Goal: Task Accomplishment & Management: Complete application form

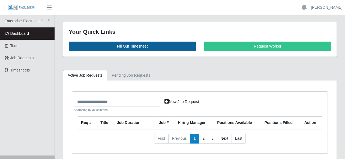
click at [130, 46] on link "Fill Out Timesheet" at bounding box center [132, 47] width 127 height 10
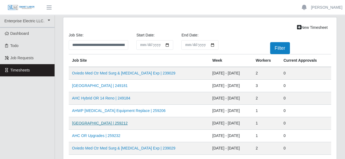
click at [107, 122] on link "[GEOGRAPHIC_DATA] | 259212" at bounding box center [100, 123] width 56 height 4
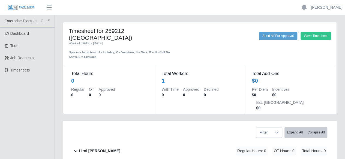
scroll to position [30, 0]
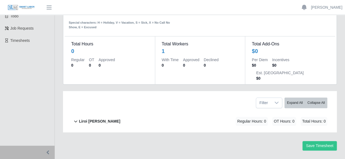
click at [84, 119] on b "Liroi [PERSON_NAME]" at bounding box center [99, 122] width 41 height 6
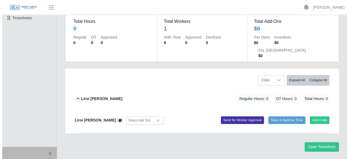
scroll to position [53, 0]
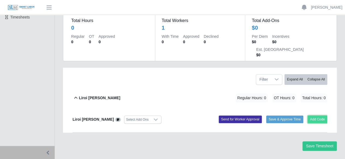
click at [321, 116] on button "Add Code" at bounding box center [317, 120] width 20 height 8
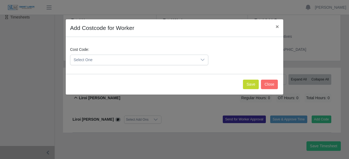
click at [200, 58] on div at bounding box center [202, 60] width 11 height 10
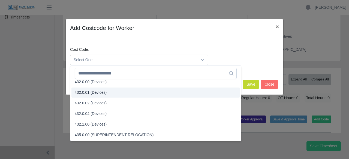
scroll to position [572, 0]
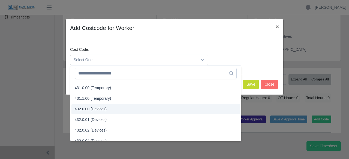
click at [111, 109] on li "432.0.00 (Devices)" at bounding box center [155, 109] width 168 height 10
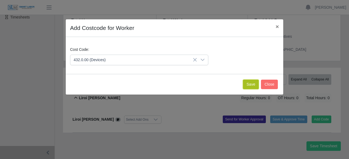
click at [255, 83] on button "Save" at bounding box center [251, 85] width 16 height 10
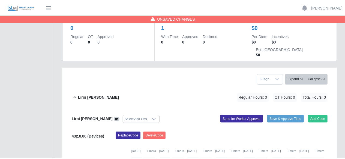
scroll to position [110, 0]
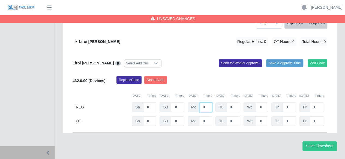
click at [207, 103] on input "*" at bounding box center [205, 108] width 13 height 10
type input "*"
click at [308, 142] on button "Save Timesheet" at bounding box center [319, 147] width 34 height 10
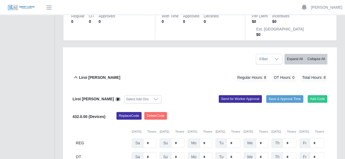
scroll to position [0, 0]
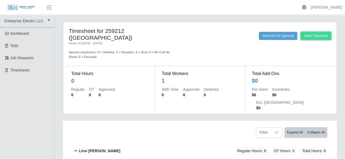
click at [313, 38] on button "Save Timesheet" at bounding box center [315, 36] width 31 height 8
